Goal: Task Accomplishment & Management: Manage account settings

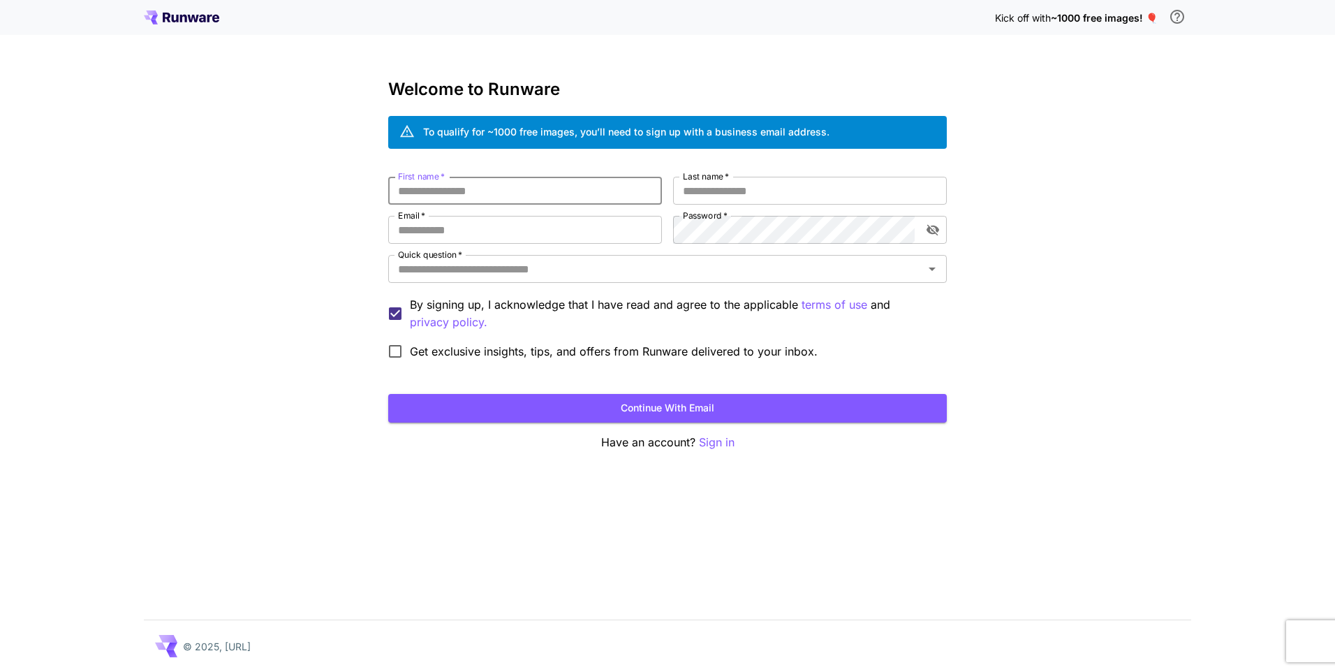
click at [533, 193] on input "First name   *" at bounding box center [525, 191] width 274 height 28
type input "*"
type input "******"
type input "****"
type input "**********"
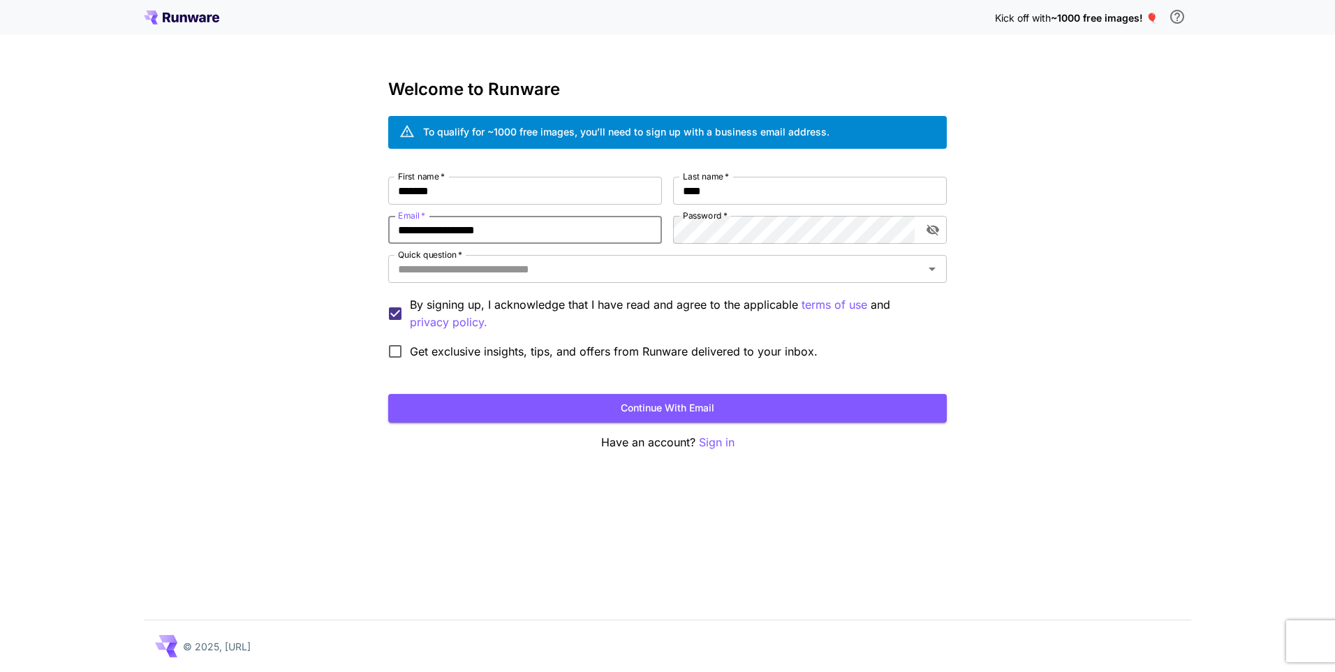
click at [704, 221] on label "Password   *" at bounding box center [705, 215] width 45 height 12
click at [551, 271] on input "Quick question   *" at bounding box center [655, 269] width 527 height 20
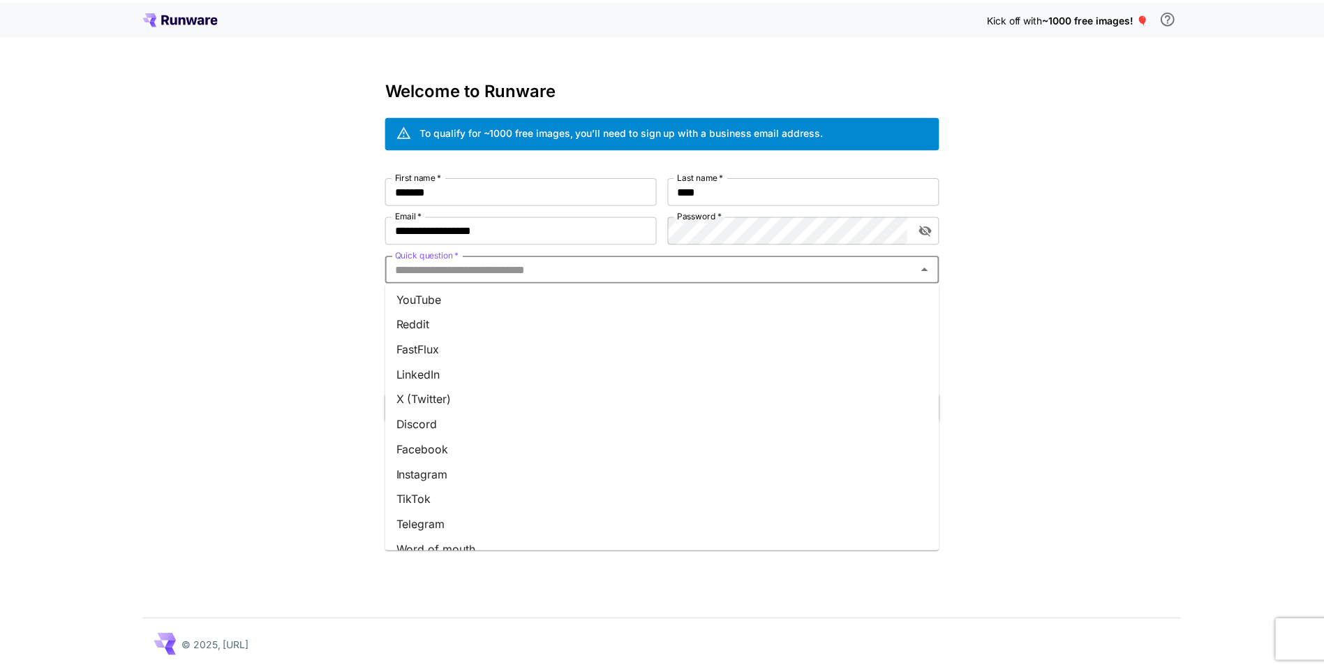
scroll to position [119, 0]
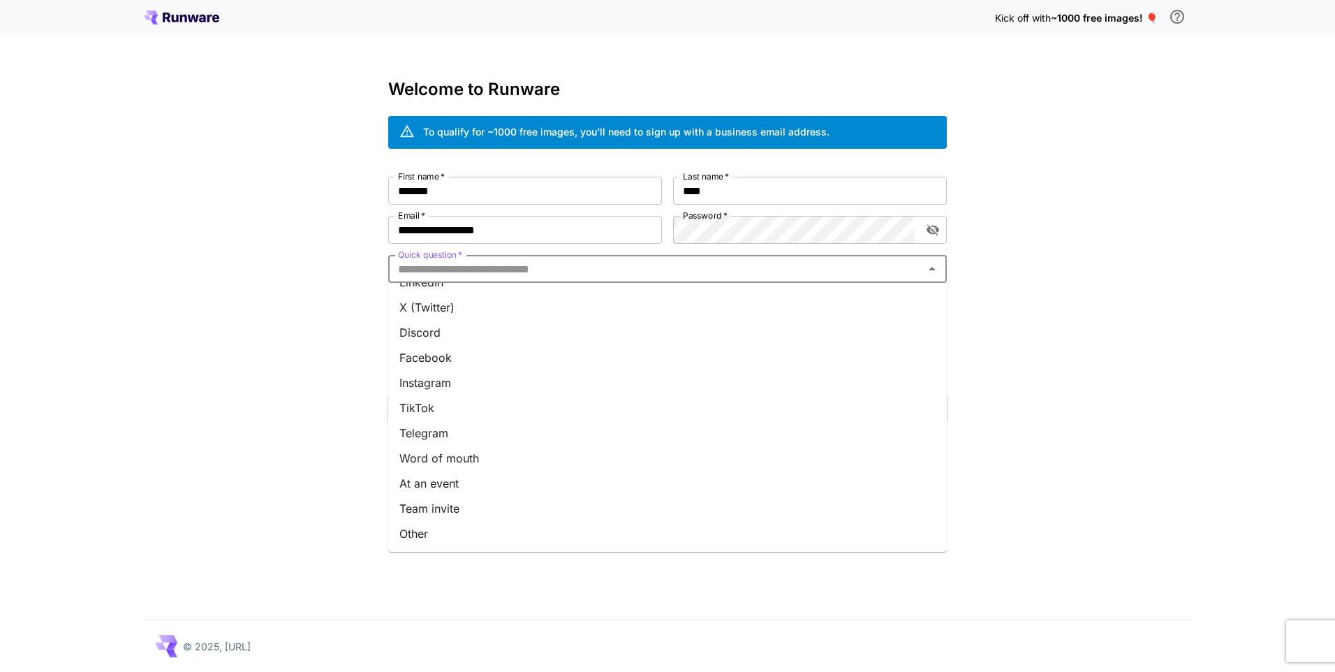
click at [474, 461] on li "Word of mouth" at bounding box center [667, 457] width 558 height 25
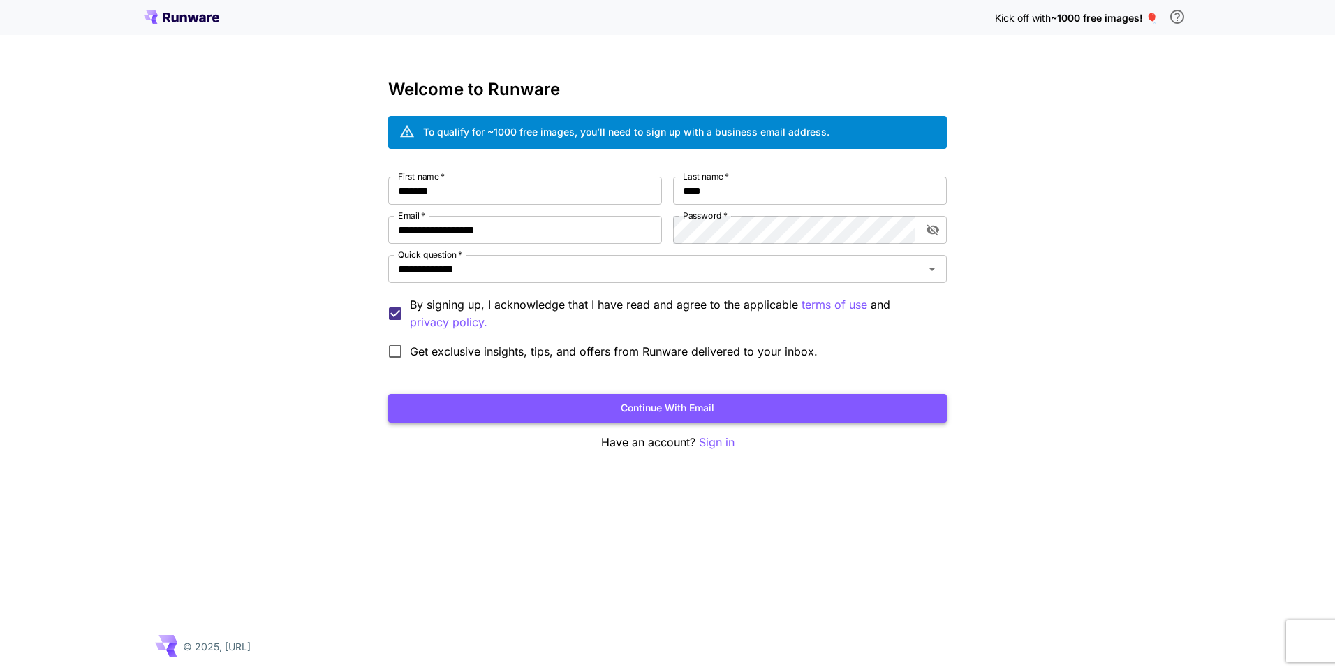
click at [627, 411] on button "Continue with email" at bounding box center [667, 408] width 558 height 29
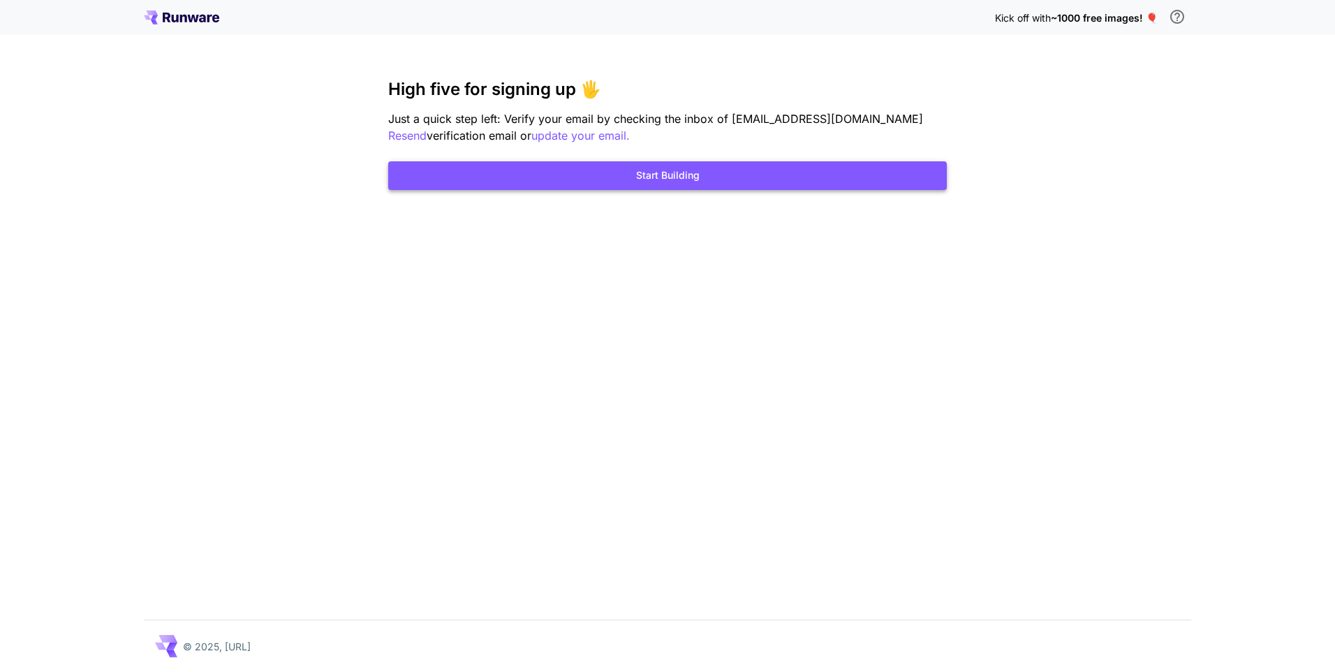
click at [674, 182] on button "Start Building" at bounding box center [667, 175] width 558 height 29
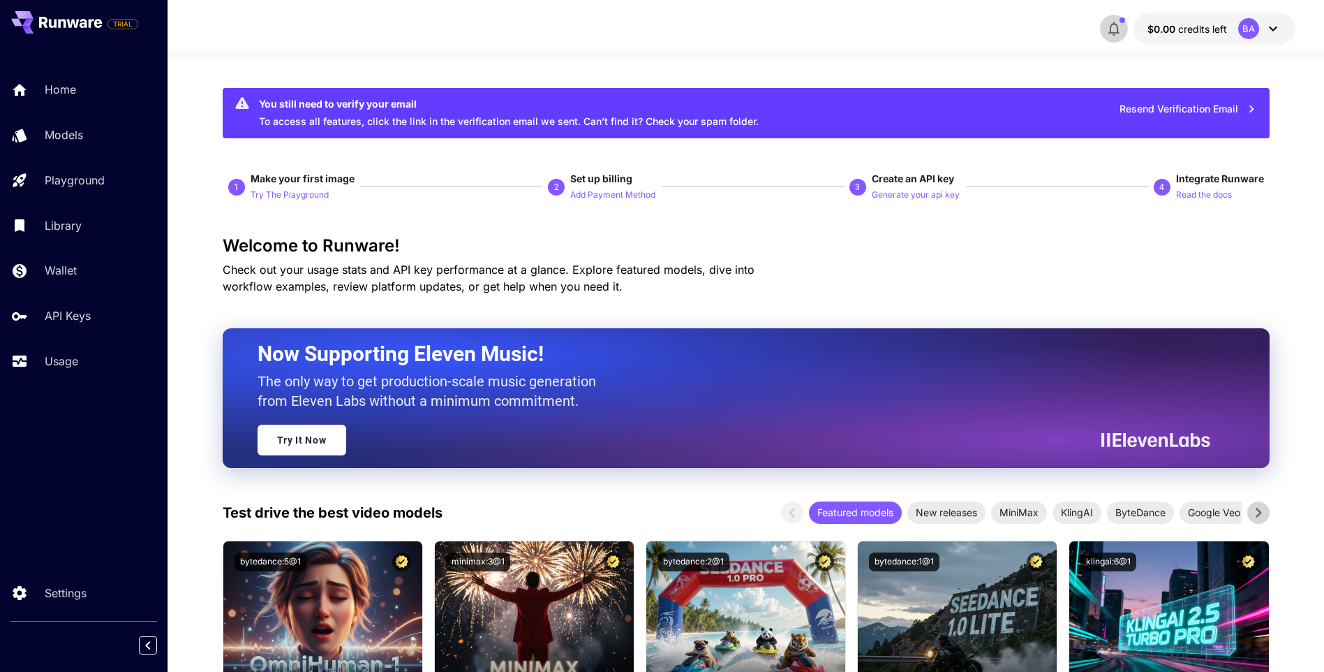
click at [1118, 29] on icon "button" at bounding box center [1114, 29] width 11 height 14
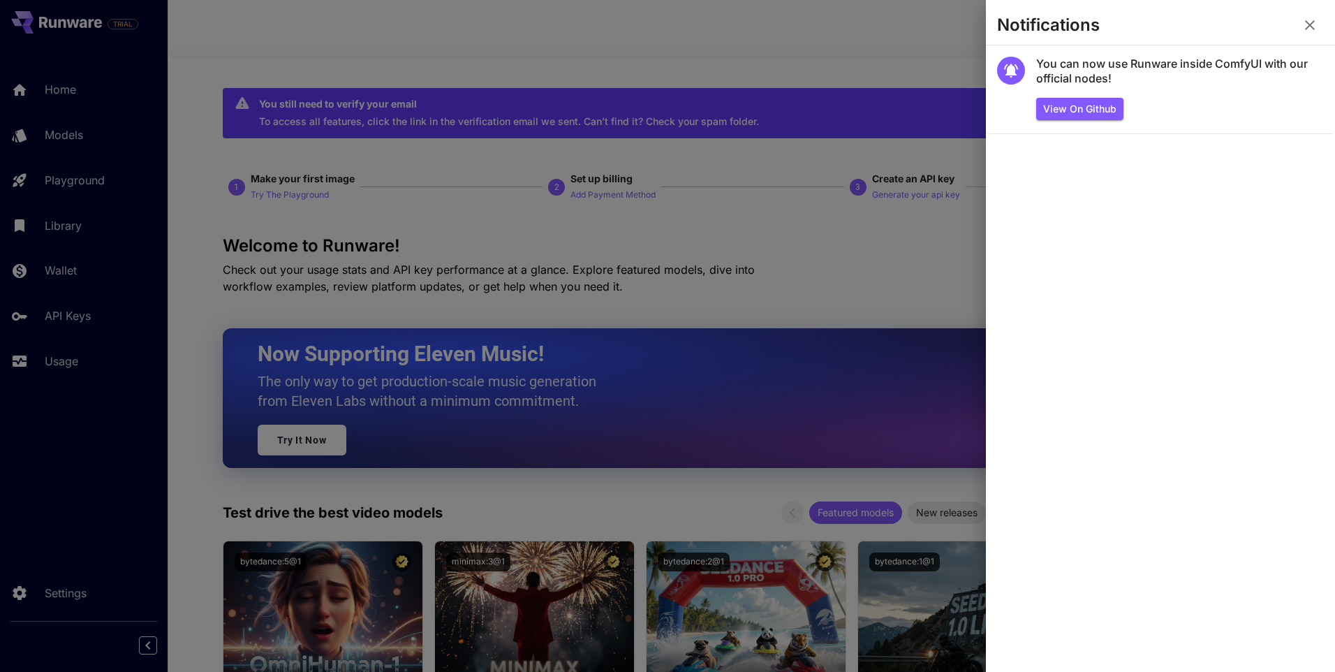
click at [843, 53] on div at bounding box center [667, 336] width 1335 height 672
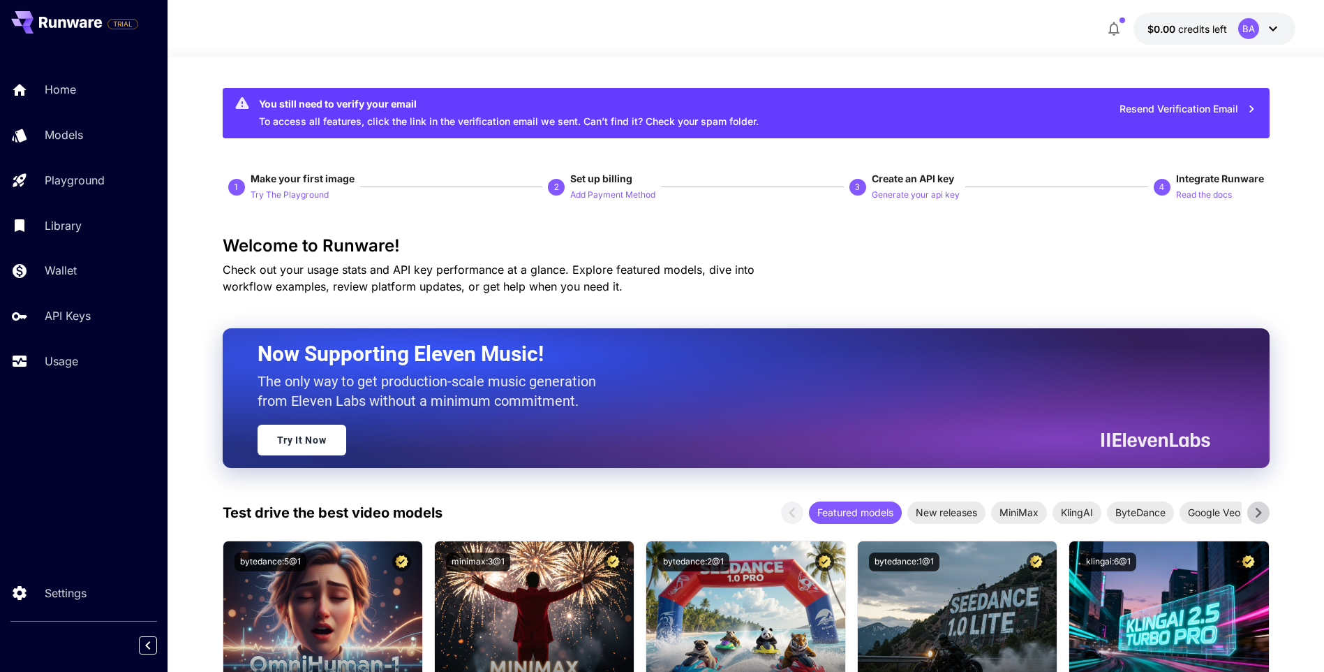
click at [1263, 30] on div "BA" at bounding box center [1259, 28] width 43 height 21
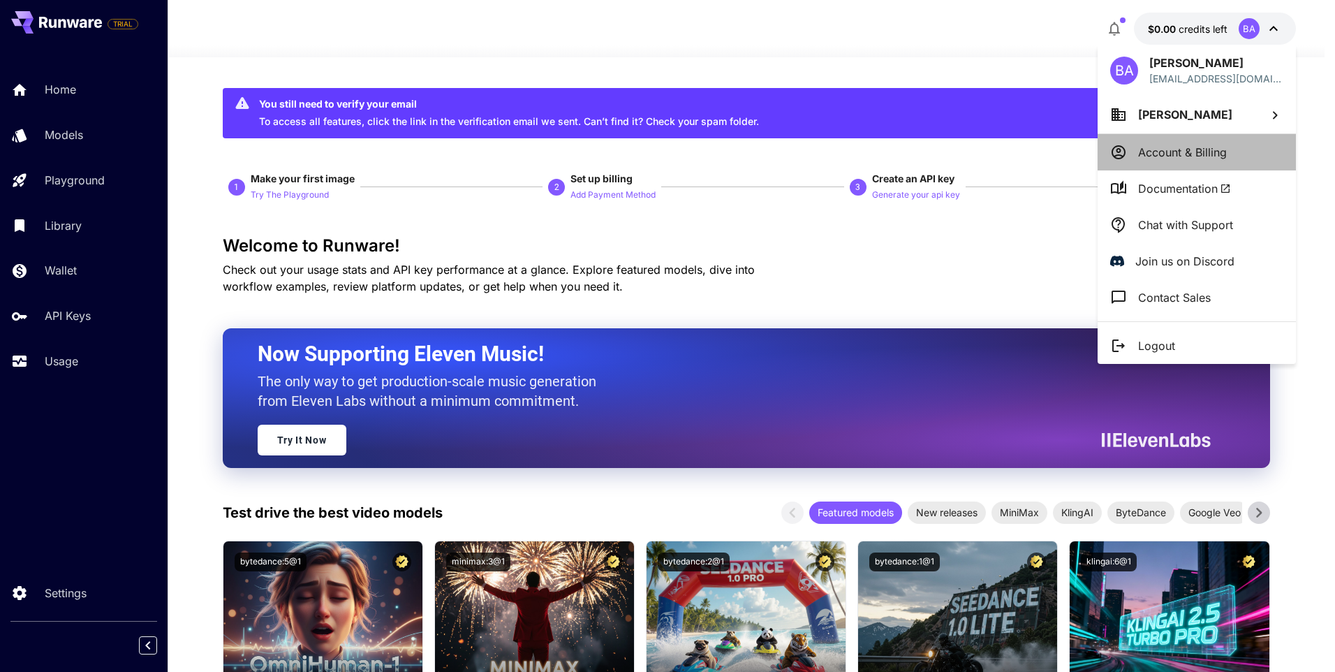
click at [1236, 156] on li "Account & Billing" at bounding box center [1196, 152] width 198 height 36
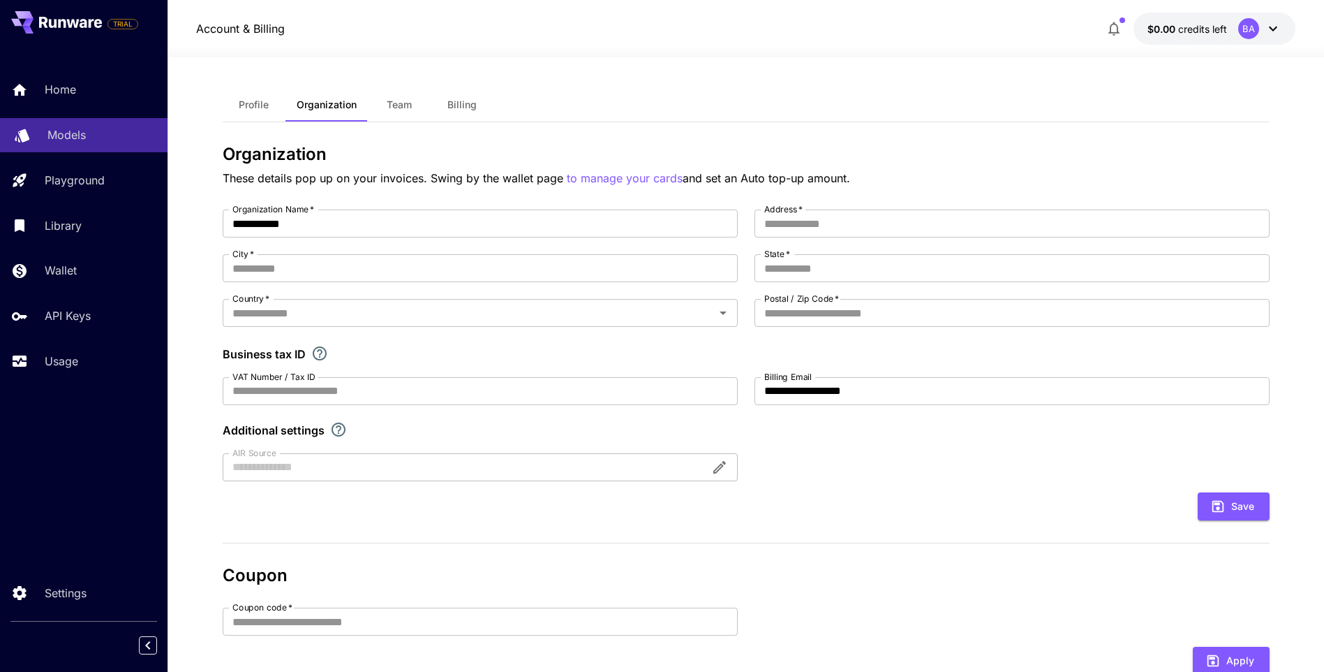
click at [78, 138] on p "Models" at bounding box center [66, 134] width 38 height 17
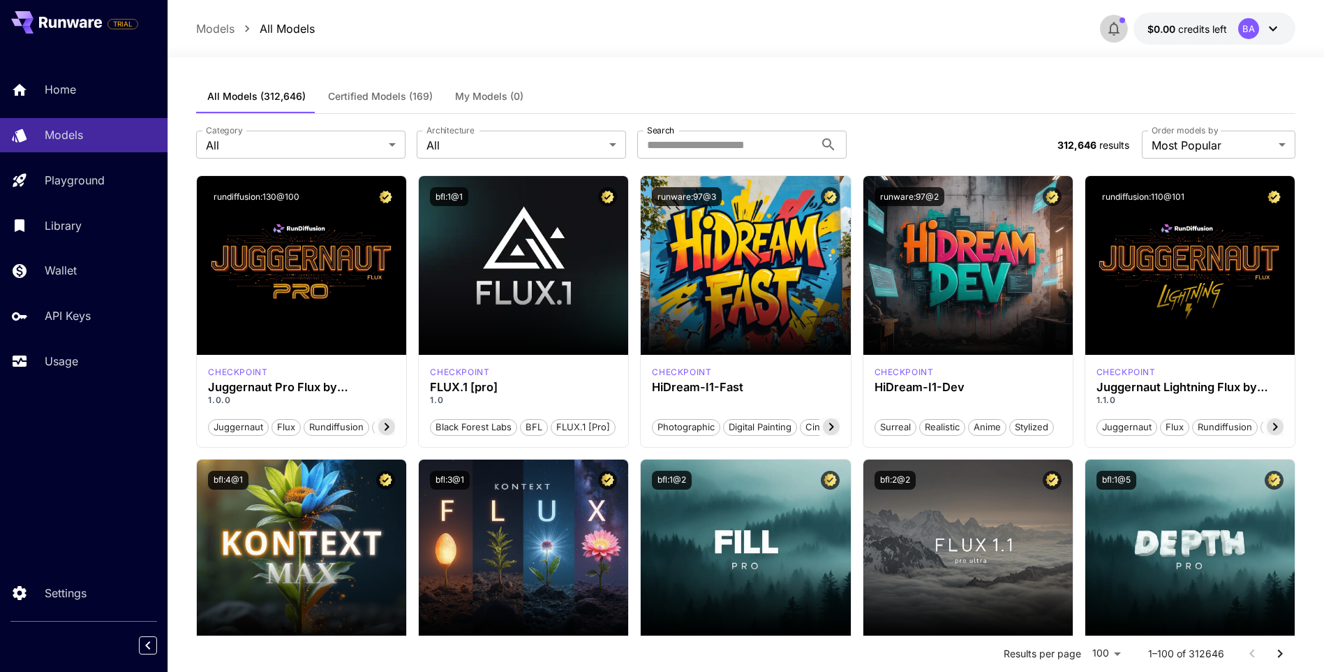
click at [1118, 34] on icon "button" at bounding box center [1114, 28] width 17 height 17
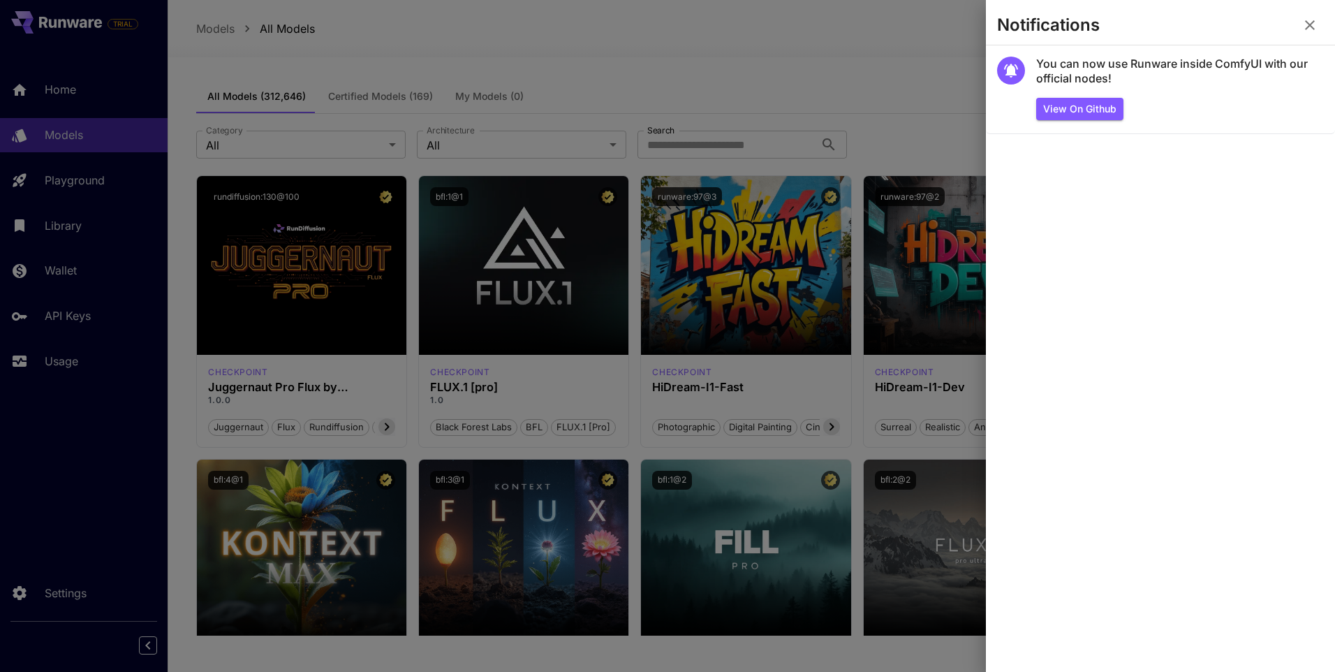
click at [842, 57] on div at bounding box center [667, 336] width 1335 height 672
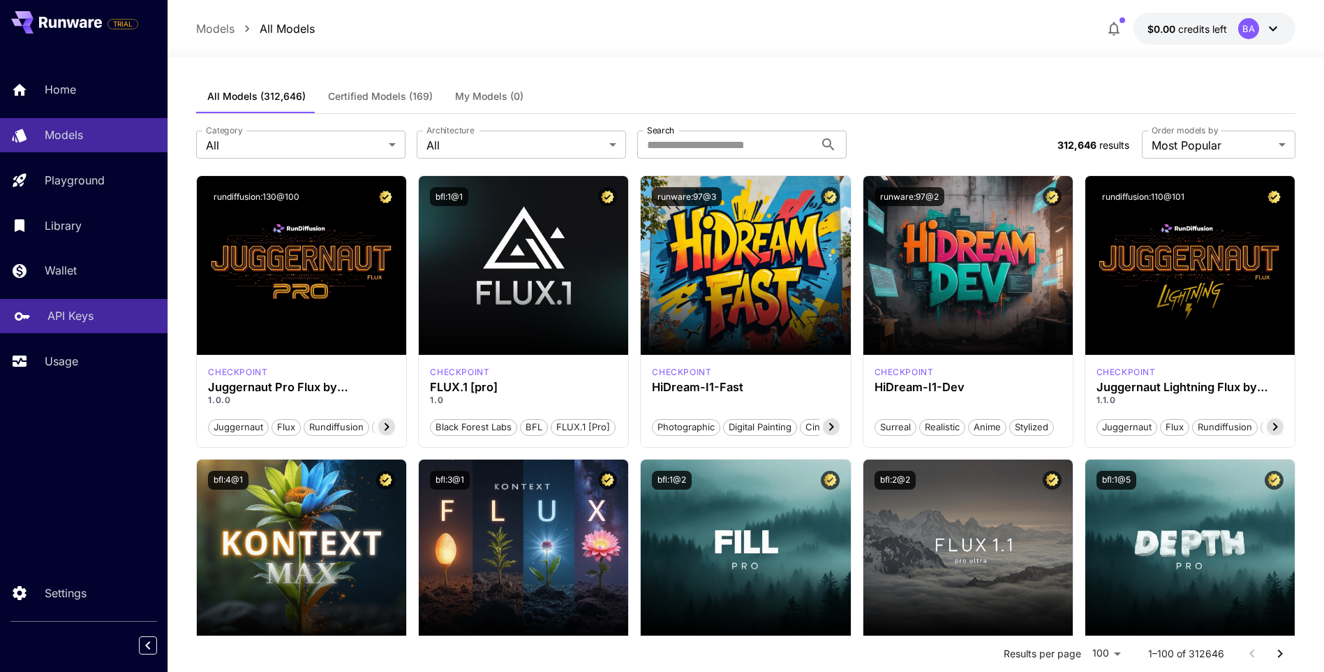
click at [86, 313] on p "API Keys" at bounding box center [70, 315] width 46 height 17
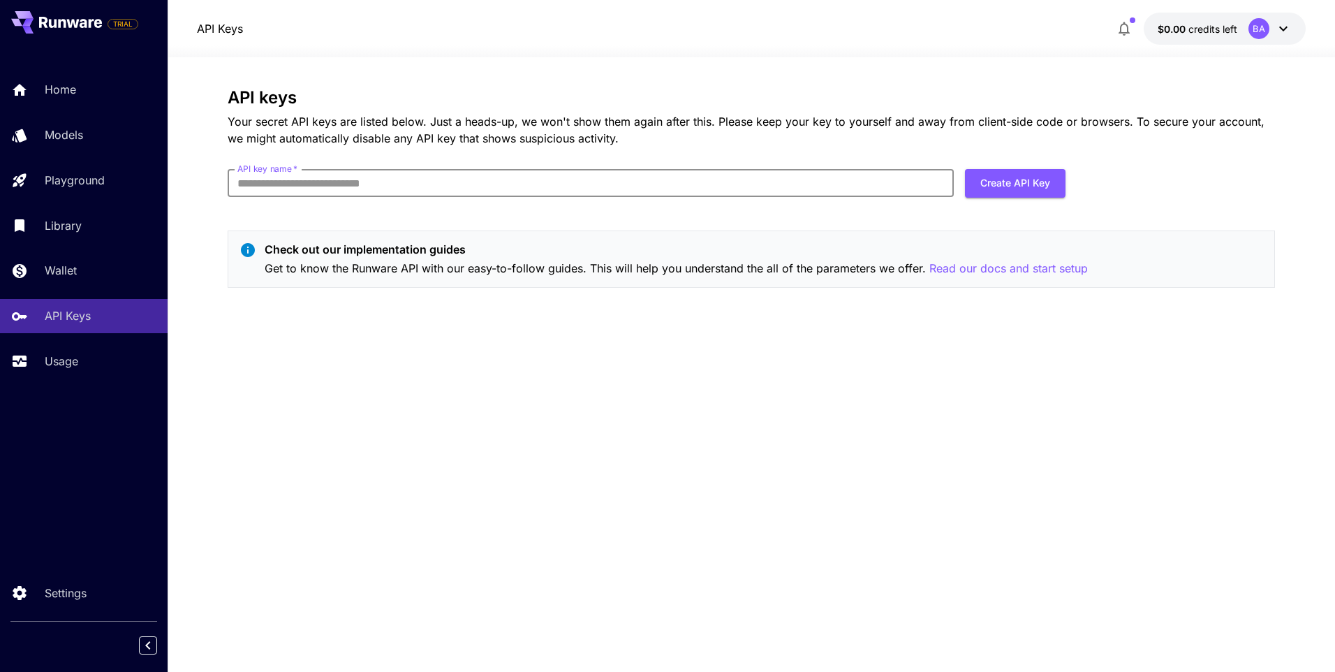
click at [611, 188] on input "API key name   *" at bounding box center [591, 183] width 726 height 28
click at [637, 154] on div "API keys Your secret API keys are listed below. Just a heads-up, we won't show …" at bounding box center [751, 193] width 1047 height 211
click at [544, 186] on input "API key name   *" at bounding box center [591, 183] width 726 height 28
type input "*********"
click at [993, 186] on button "Create API Key" at bounding box center [1015, 183] width 101 height 29
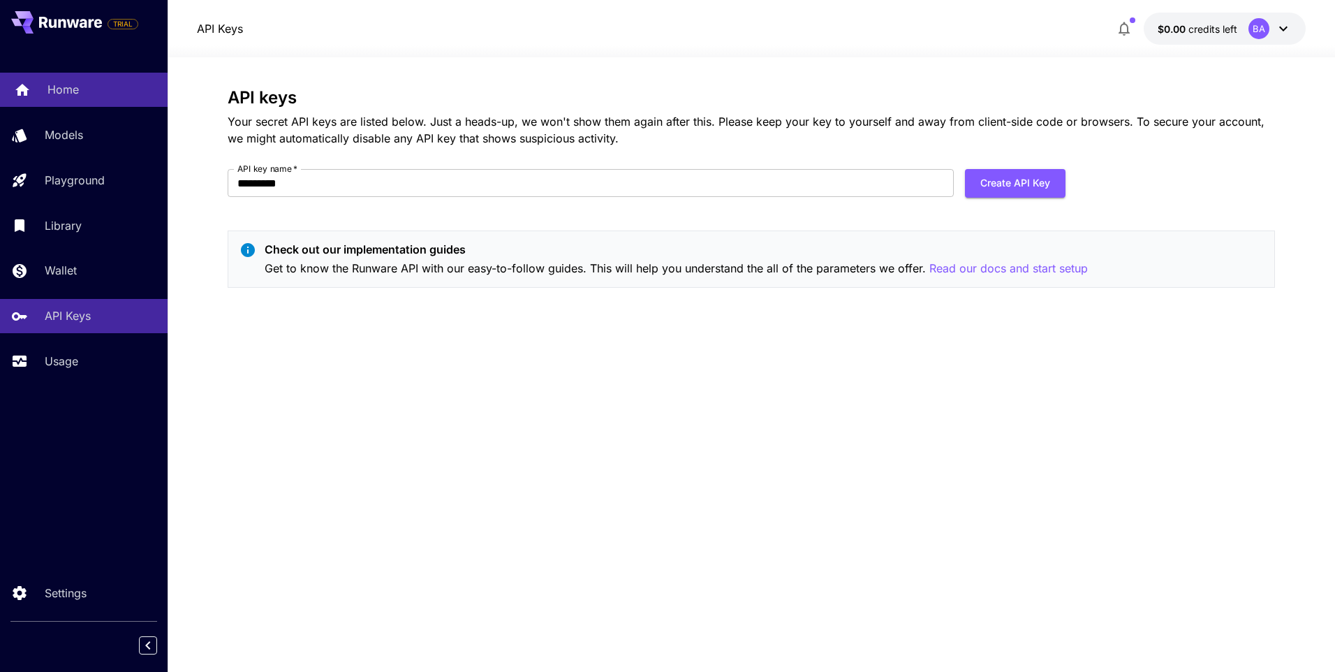
click at [89, 91] on div "Home" at bounding box center [101, 89] width 109 height 17
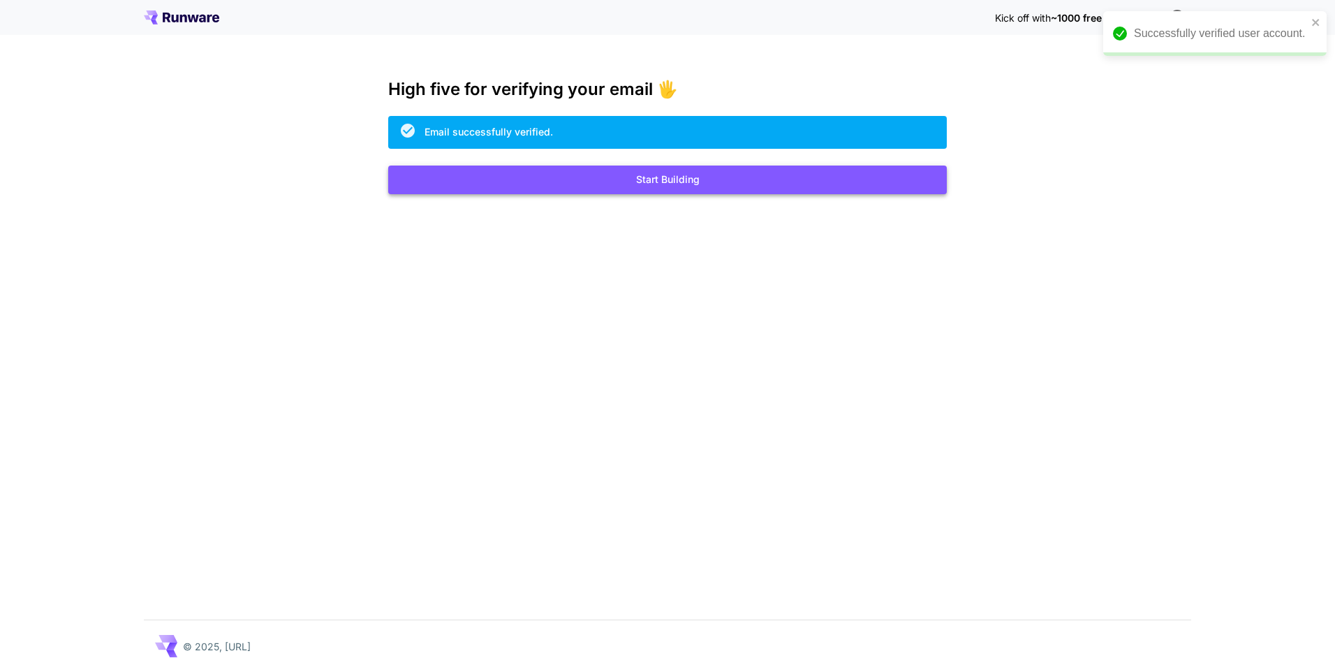
click at [737, 177] on button "Start Building" at bounding box center [667, 179] width 558 height 29
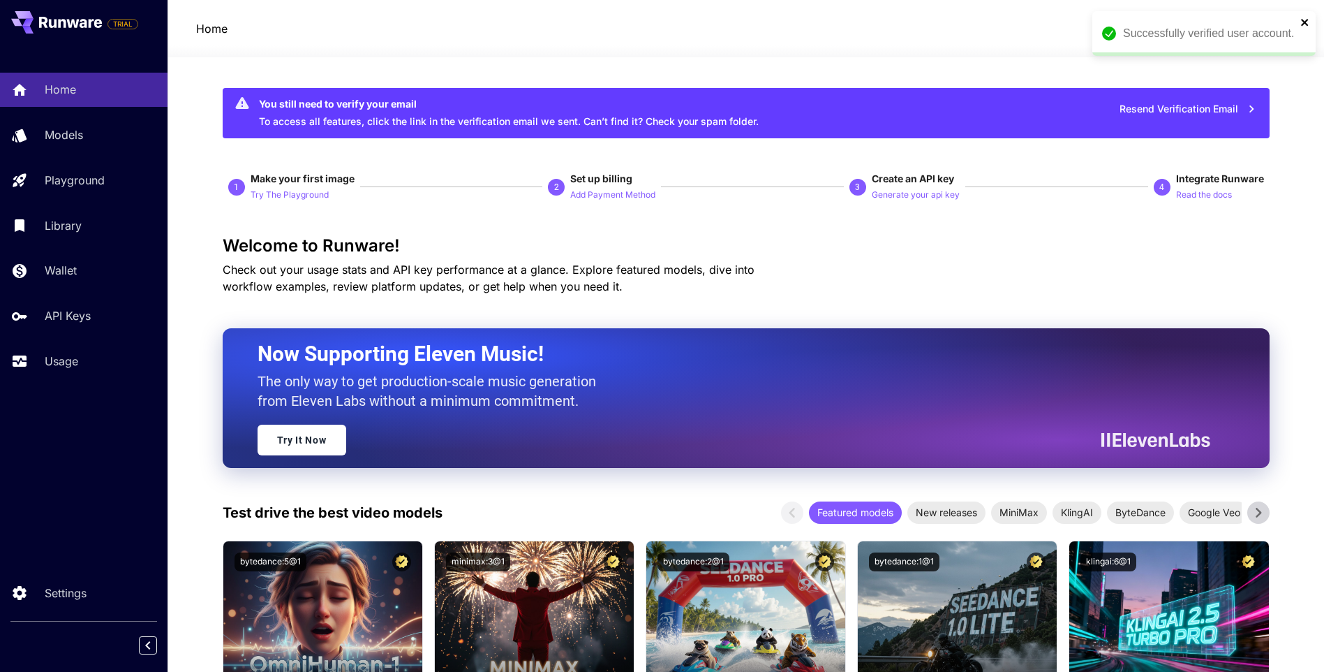
click at [1305, 20] on icon "close" at bounding box center [1305, 22] width 10 height 11
click at [1187, 31] on span "credits left" at bounding box center [1202, 29] width 49 height 12
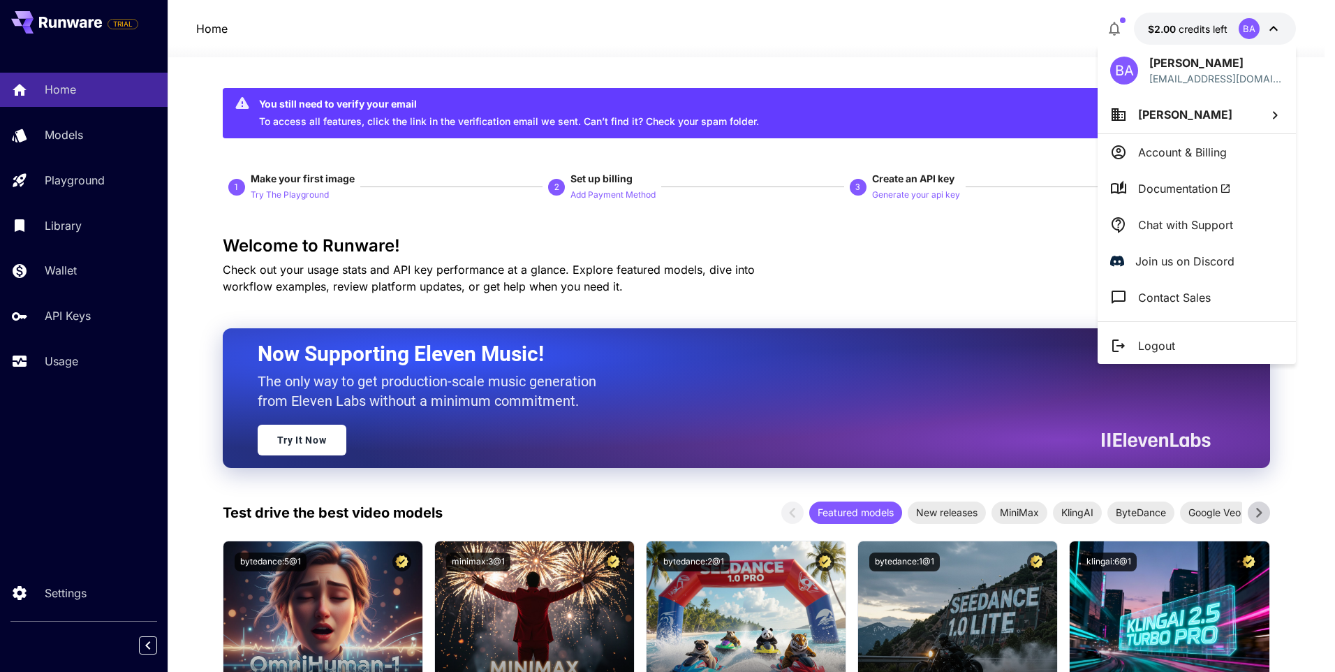
click at [1001, 57] on div at bounding box center [667, 336] width 1335 height 672
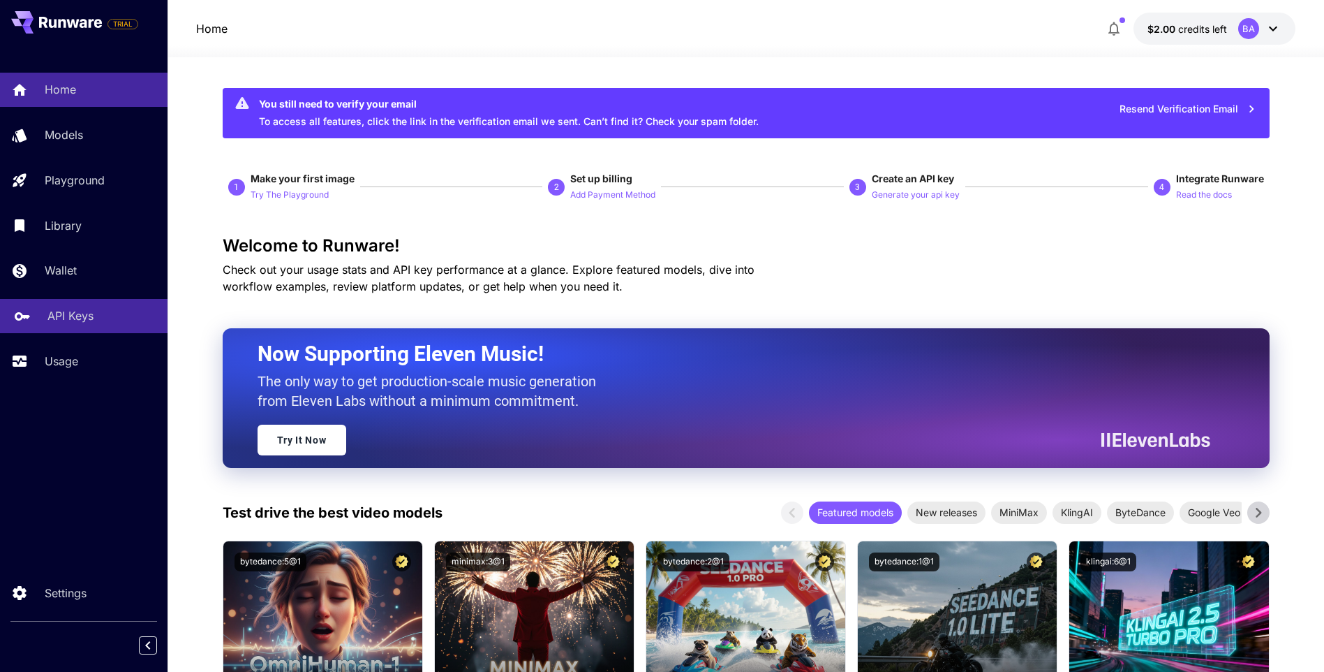
click at [76, 320] on p "API Keys" at bounding box center [70, 315] width 46 height 17
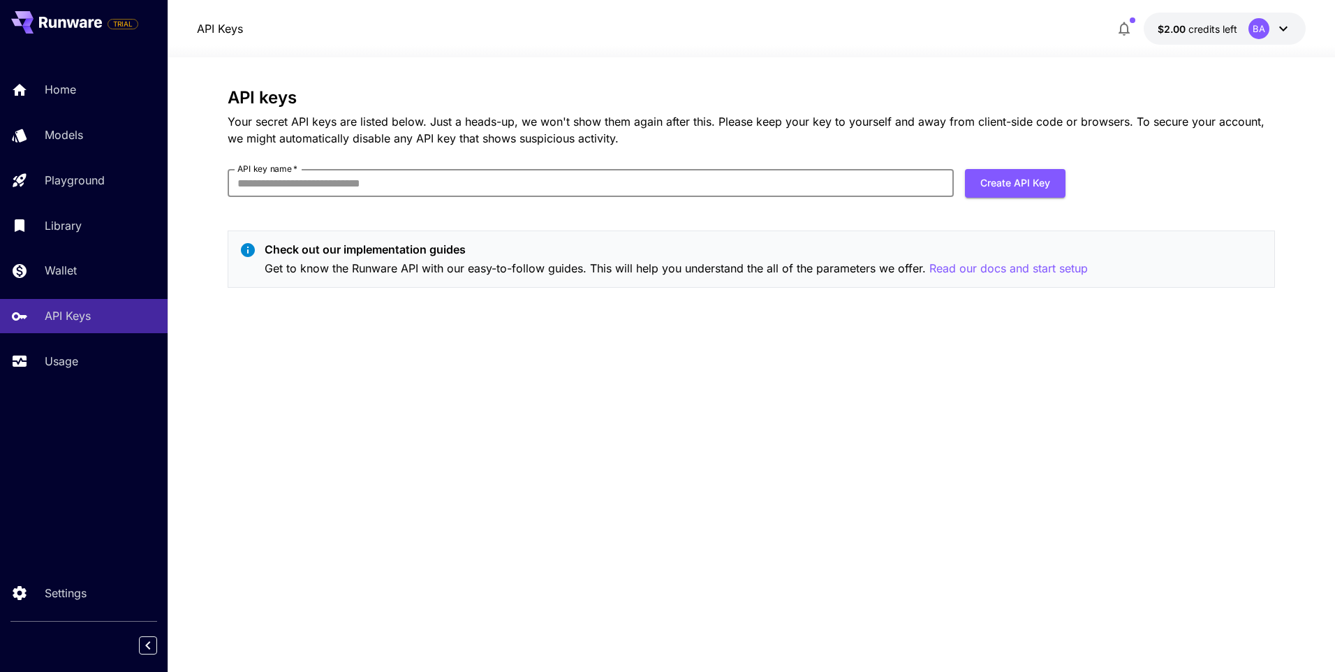
click at [725, 186] on input "API key name   *" at bounding box center [591, 183] width 726 height 28
type input "*********"
click at [981, 189] on button "Create API Key" at bounding box center [1015, 183] width 101 height 29
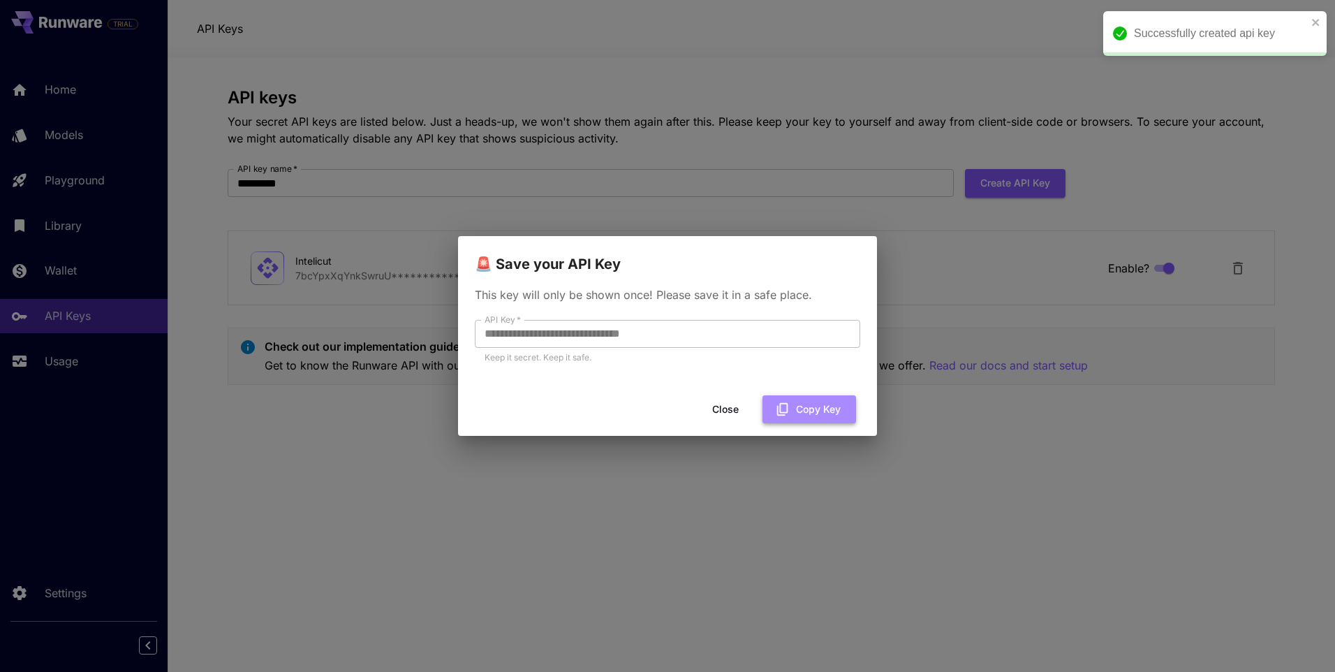
click at [824, 401] on button "Copy Key" at bounding box center [809, 409] width 94 height 29
click at [867, 176] on div "**********" at bounding box center [667, 336] width 1335 height 672
click at [729, 408] on button "Close" at bounding box center [725, 409] width 63 height 29
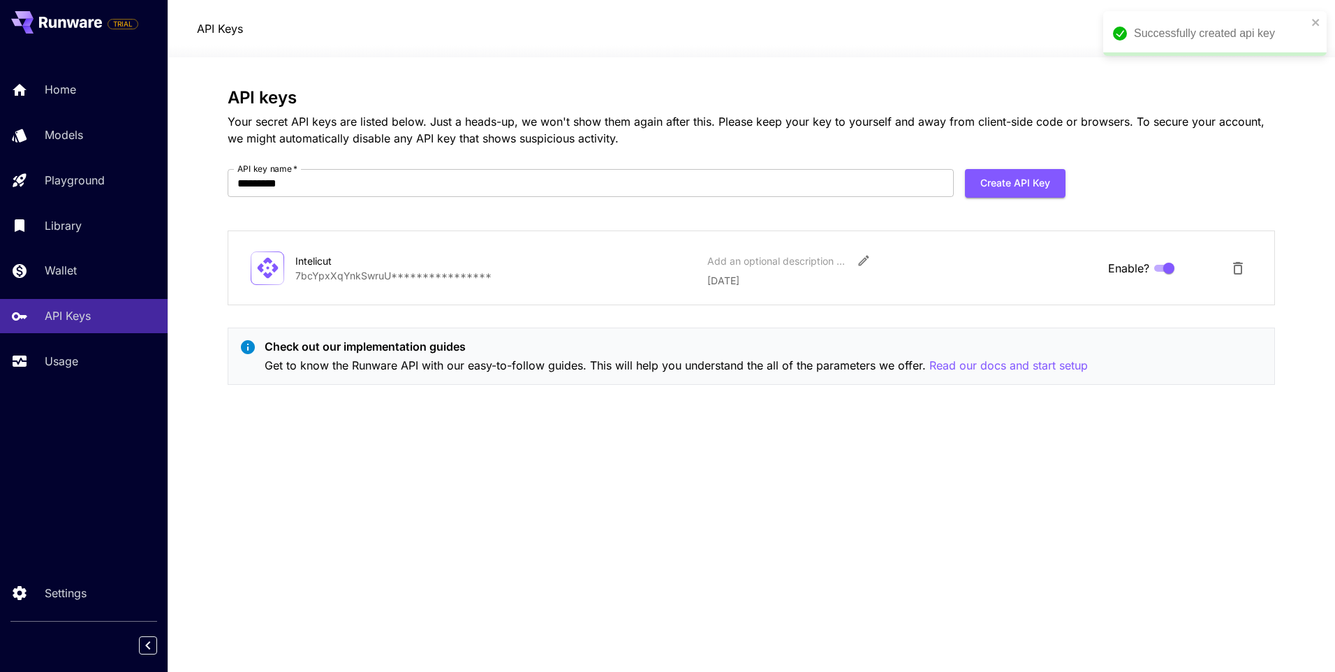
drag, startPoint x: 52, startPoint y: 95, endPoint x: 96, endPoint y: 114, distance: 47.2
click at [52, 95] on p "Home" at bounding box center [60, 89] width 31 height 17
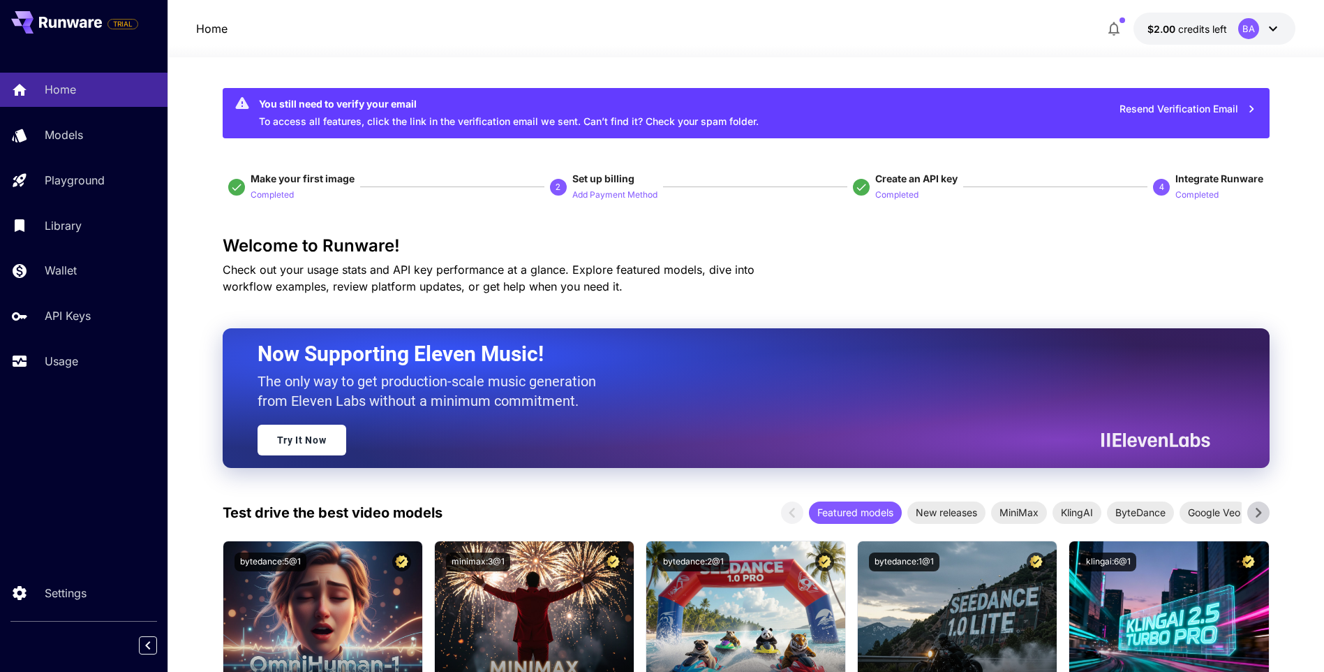
click at [1185, 37] on button "$2.00 credits left BA" at bounding box center [1215, 29] width 162 height 32
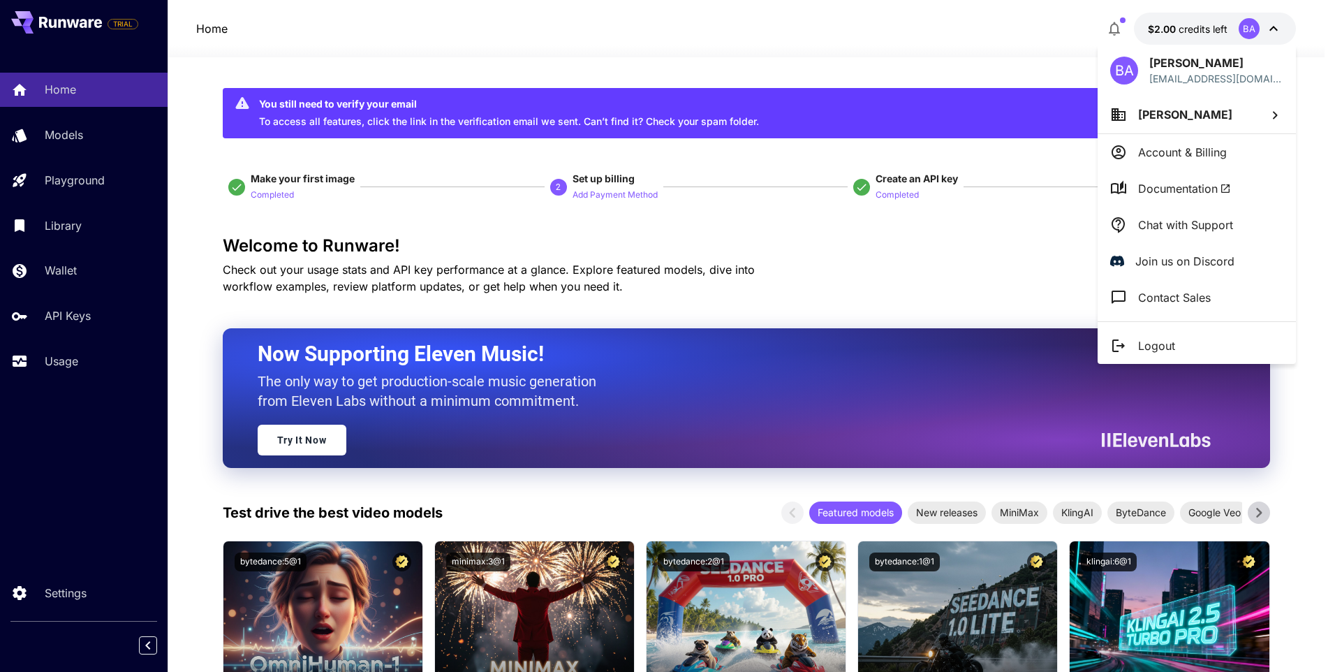
click at [1188, 155] on p "Account & Billing" at bounding box center [1182, 152] width 89 height 17
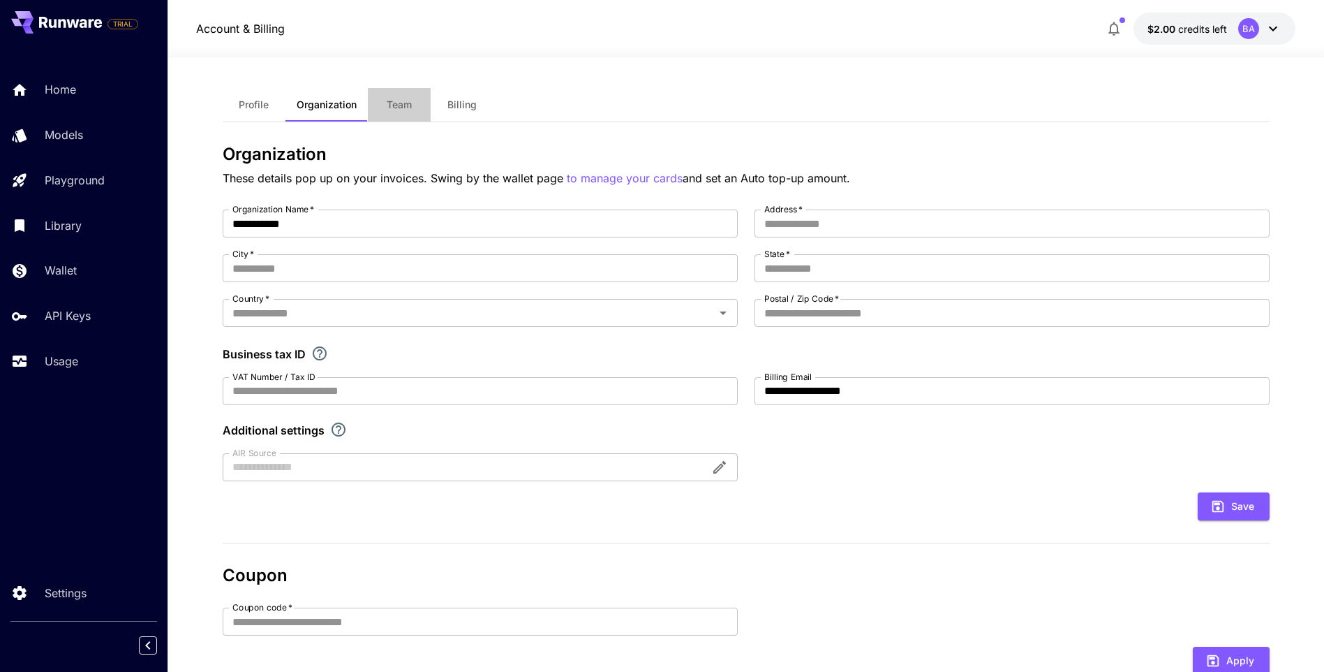
click at [399, 104] on span "Team" at bounding box center [399, 104] width 25 height 13
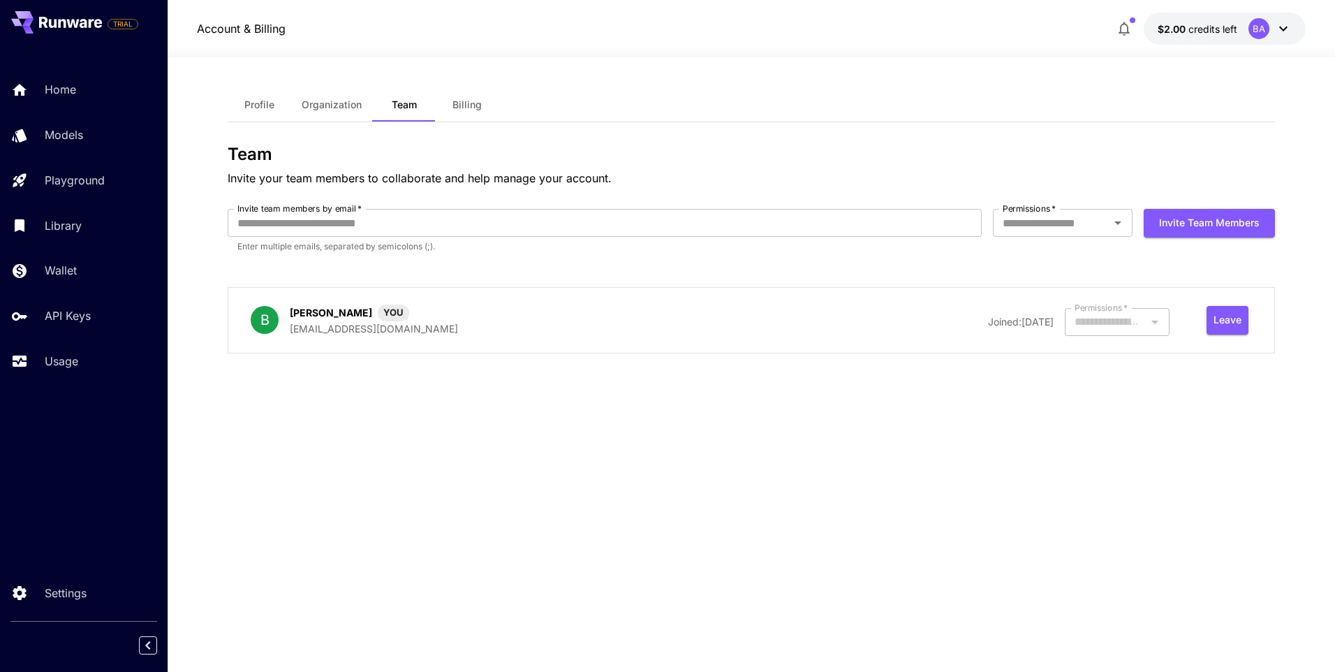
click at [466, 109] on span "Billing" at bounding box center [466, 104] width 29 height 13
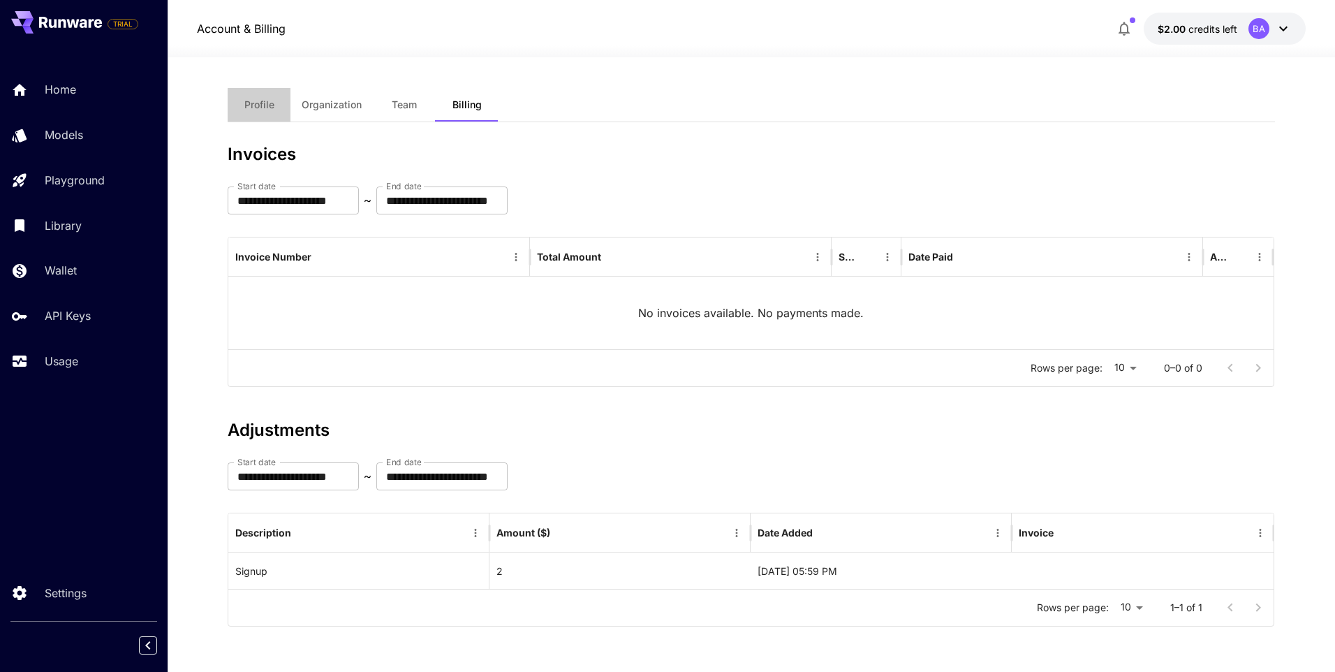
click at [273, 115] on button "Profile" at bounding box center [259, 105] width 63 height 34
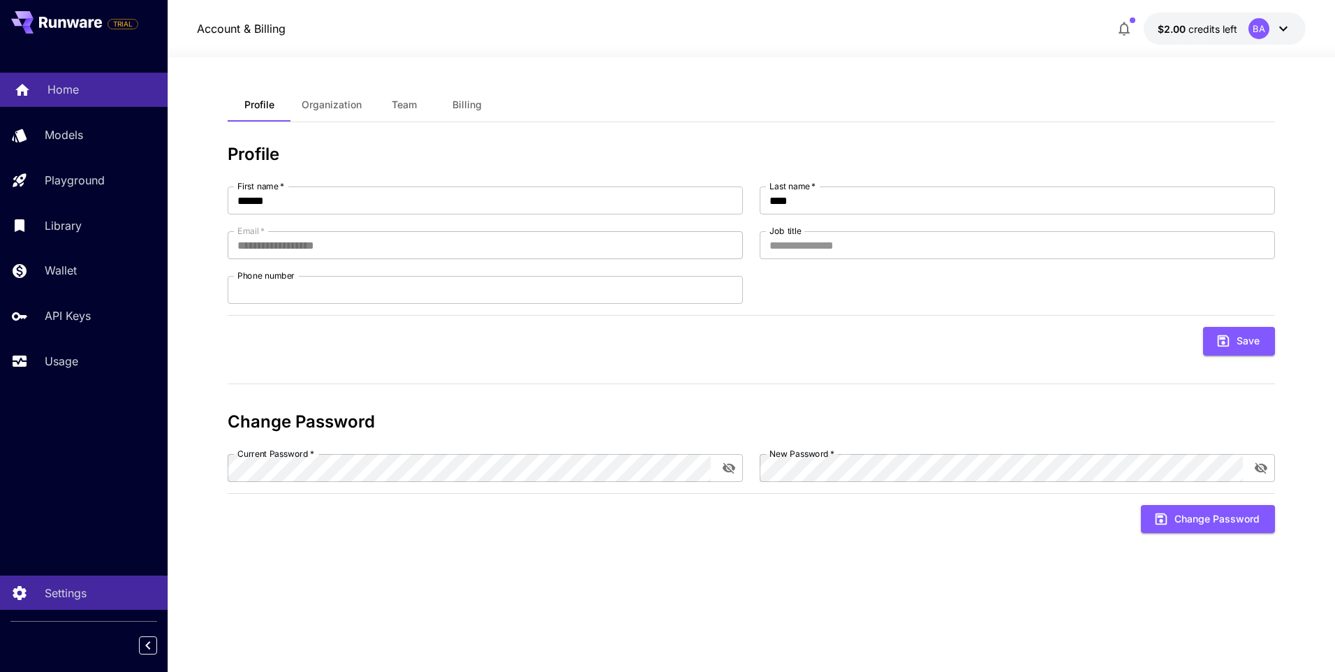
click at [64, 94] on p "Home" at bounding box center [62, 89] width 31 height 17
